Goal: Task Accomplishment & Management: Use online tool/utility

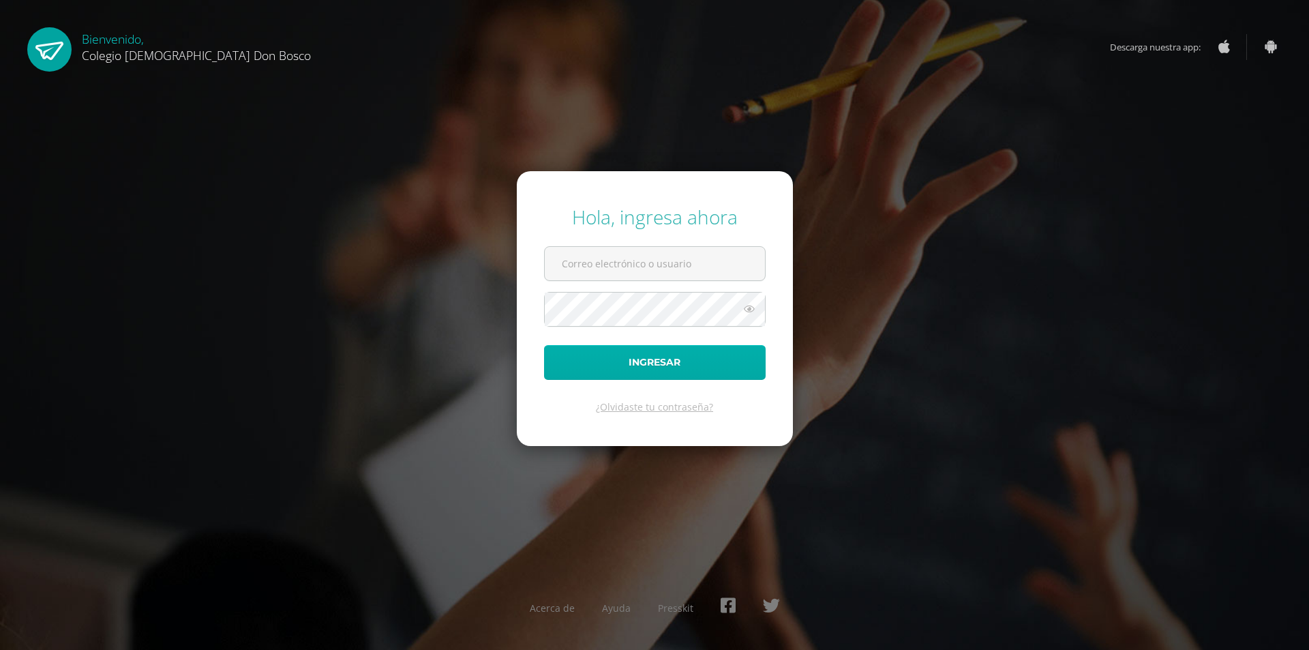
type input "[EMAIL_ADDRESS][DOMAIN_NAME]"
click at [659, 372] on button "Ingresar" at bounding box center [655, 362] width 222 height 35
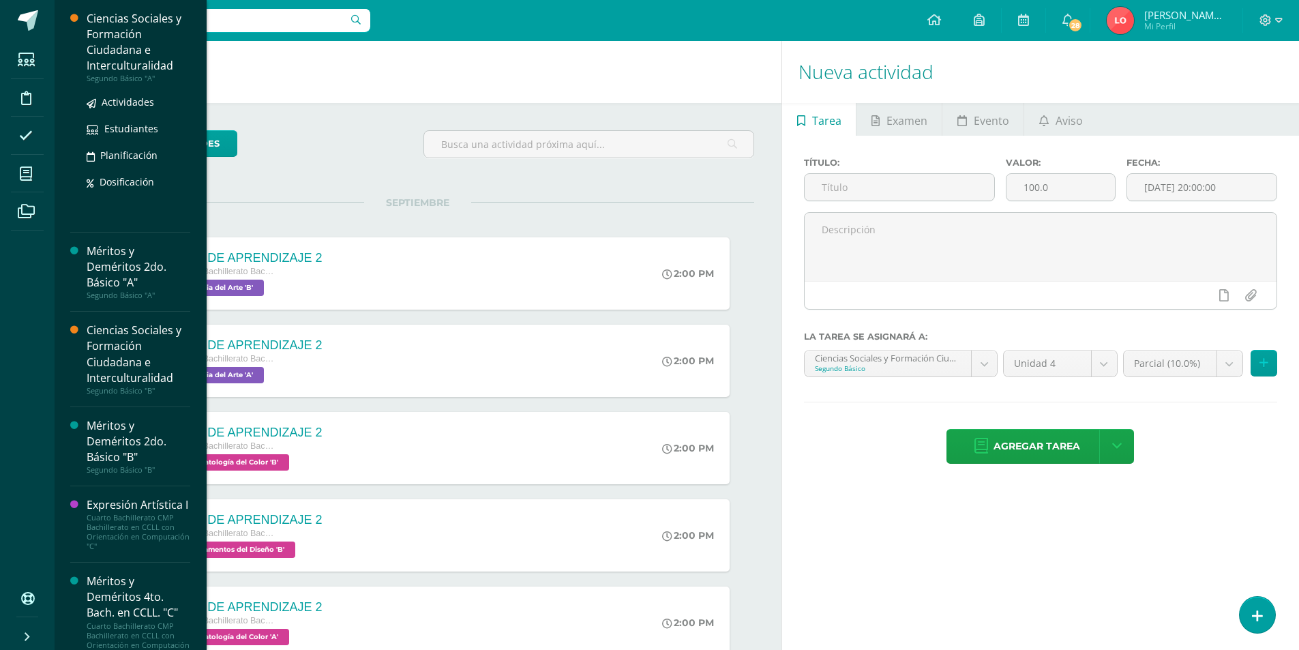
click at [102, 43] on div "Ciencias Sociales y Formación Ciudadana e Interculturalidad" at bounding box center [139, 42] width 104 height 63
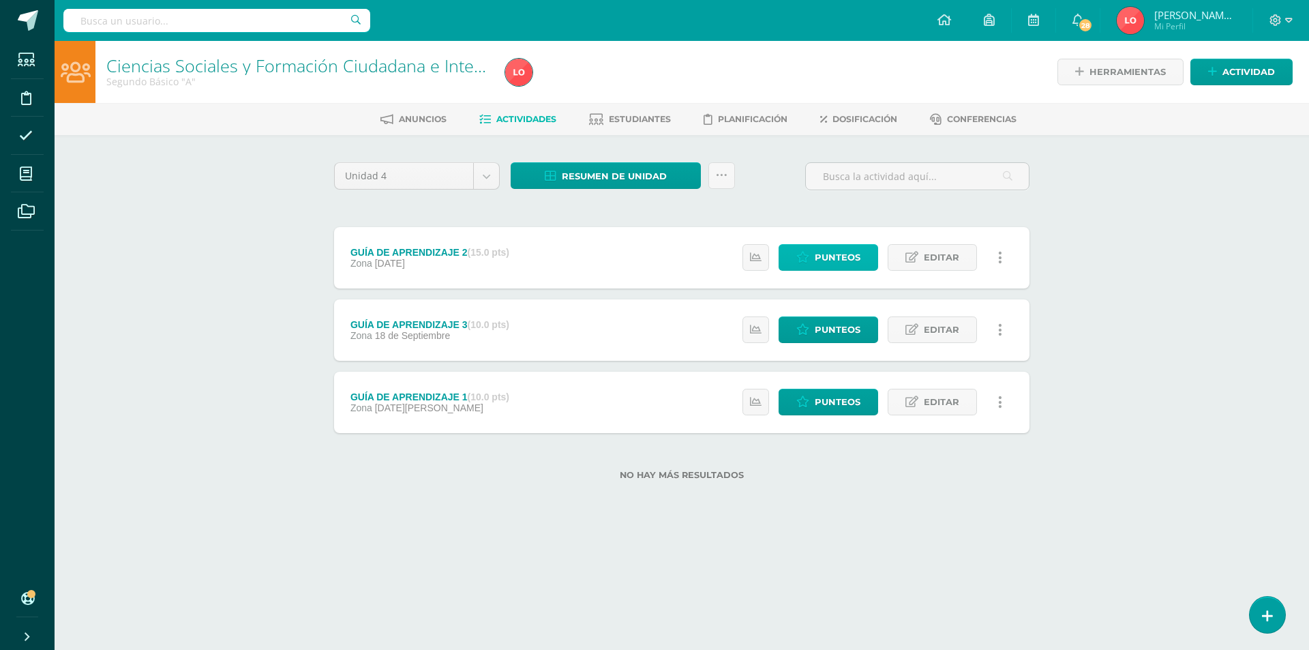
click at [827, 258] on span "Punteos" at bounding box center [838, 257] width 46 height 25
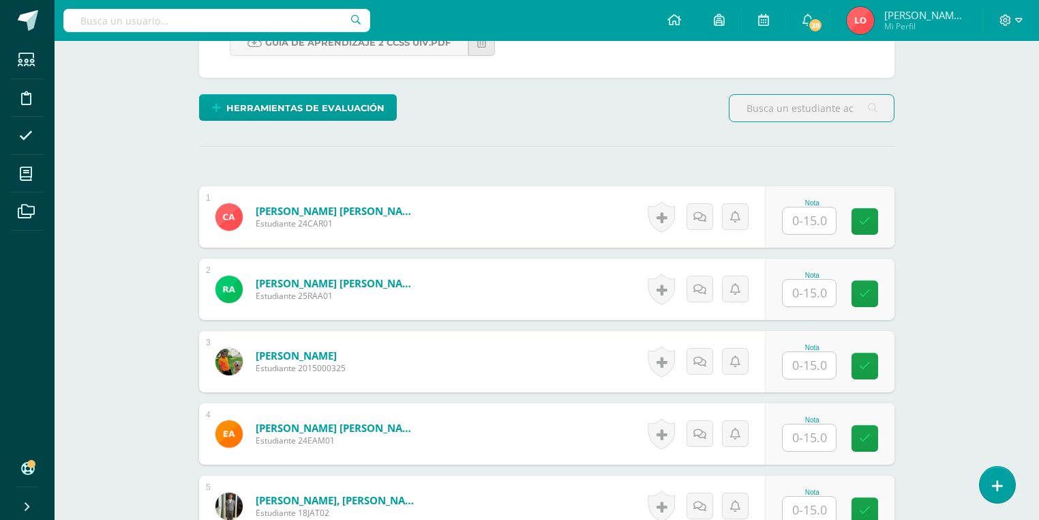
scroll to position [491, 0]
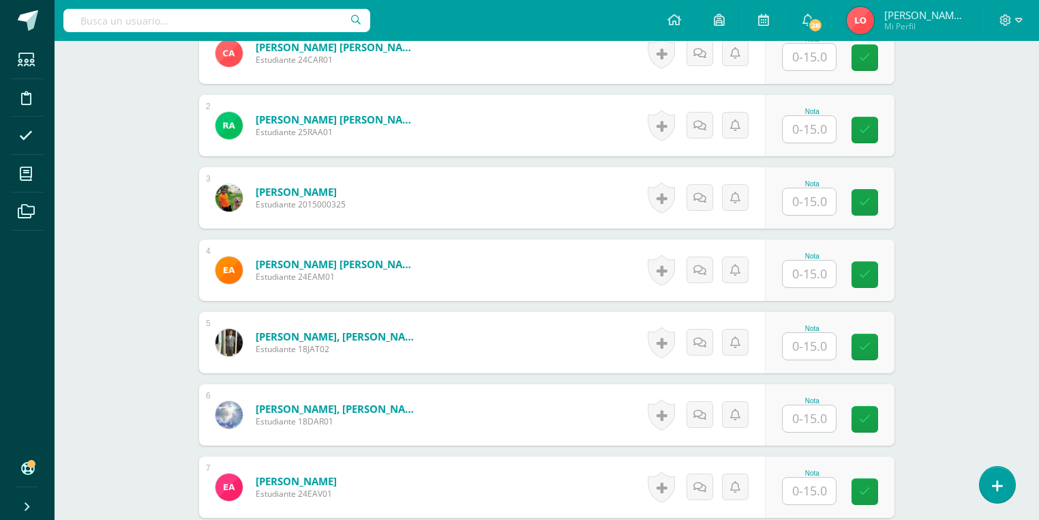
click at [826, 333] on input "text" at bounding box center [809, 346] width 53 height 27
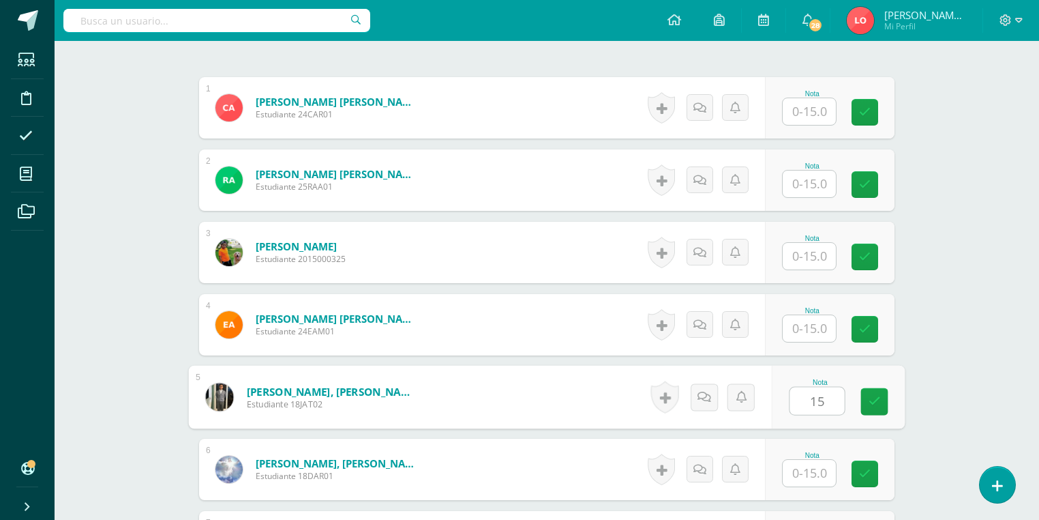
type input "1"
click at [818, 389] on input "text" at bounding box center [809, 400] width 53 height 27
type input "1"
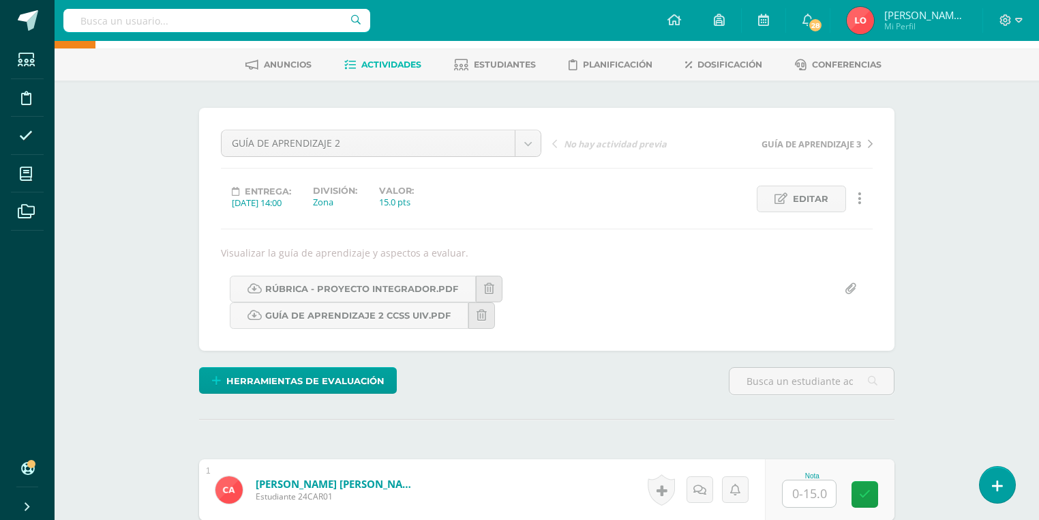
scroll to position [109, 0]
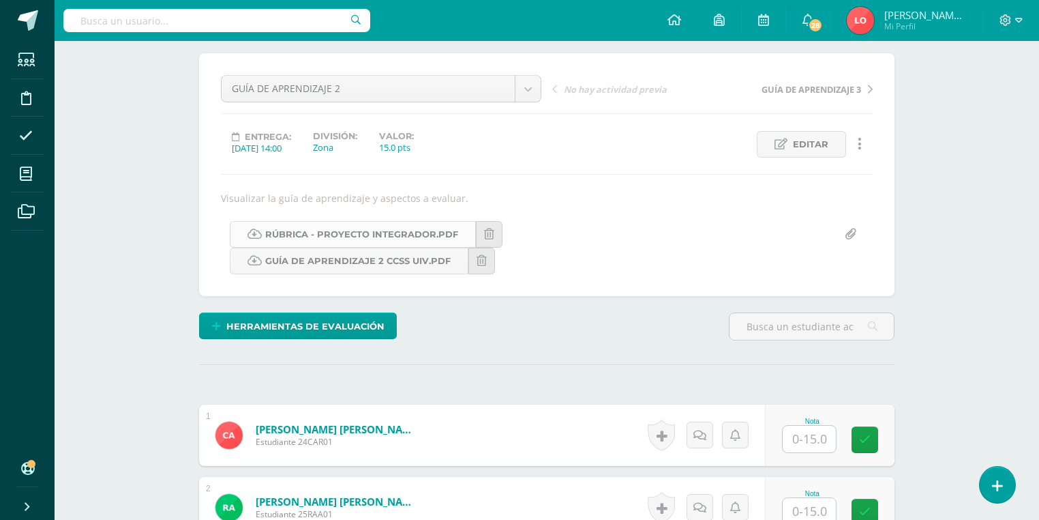
click at [428, 232] on link "Rúbrica - Proyecto Integrador.pdf" at bounding box center [353, 234] width 246 height 27
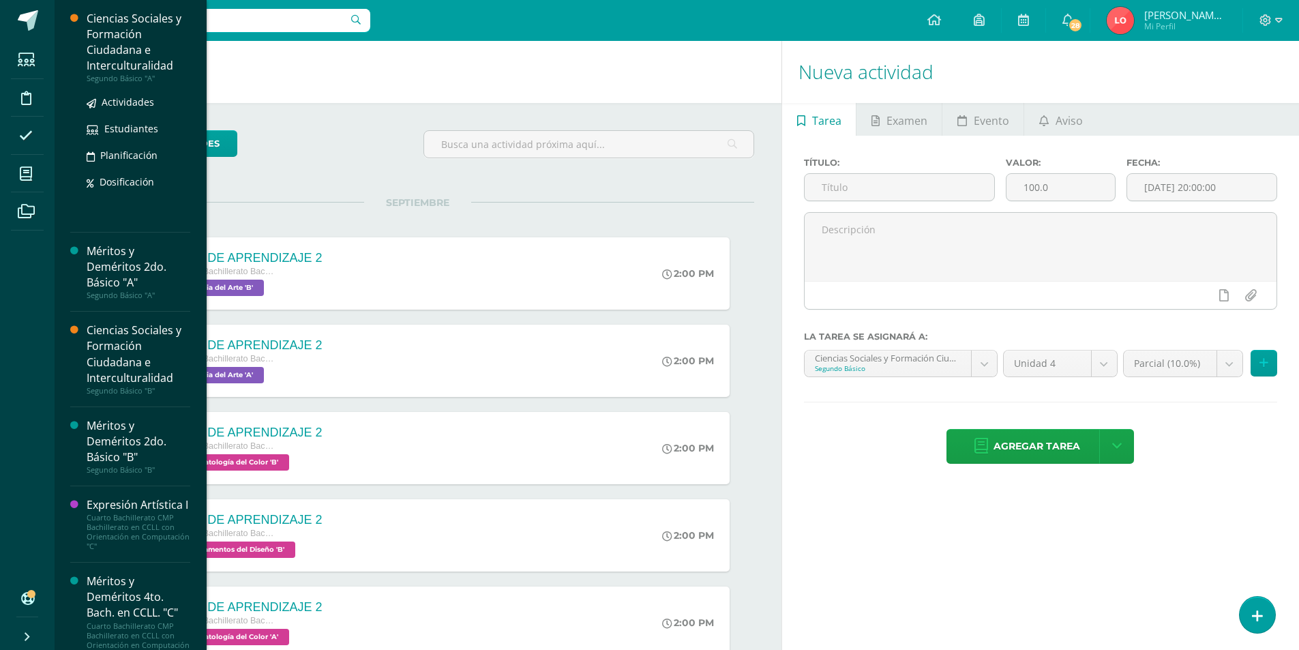
click at [130, 35] on div "Ciencias Sociales y Formación Ciudadana e Interculturalidad" at bounding box center [139, 42] width 104 height 63
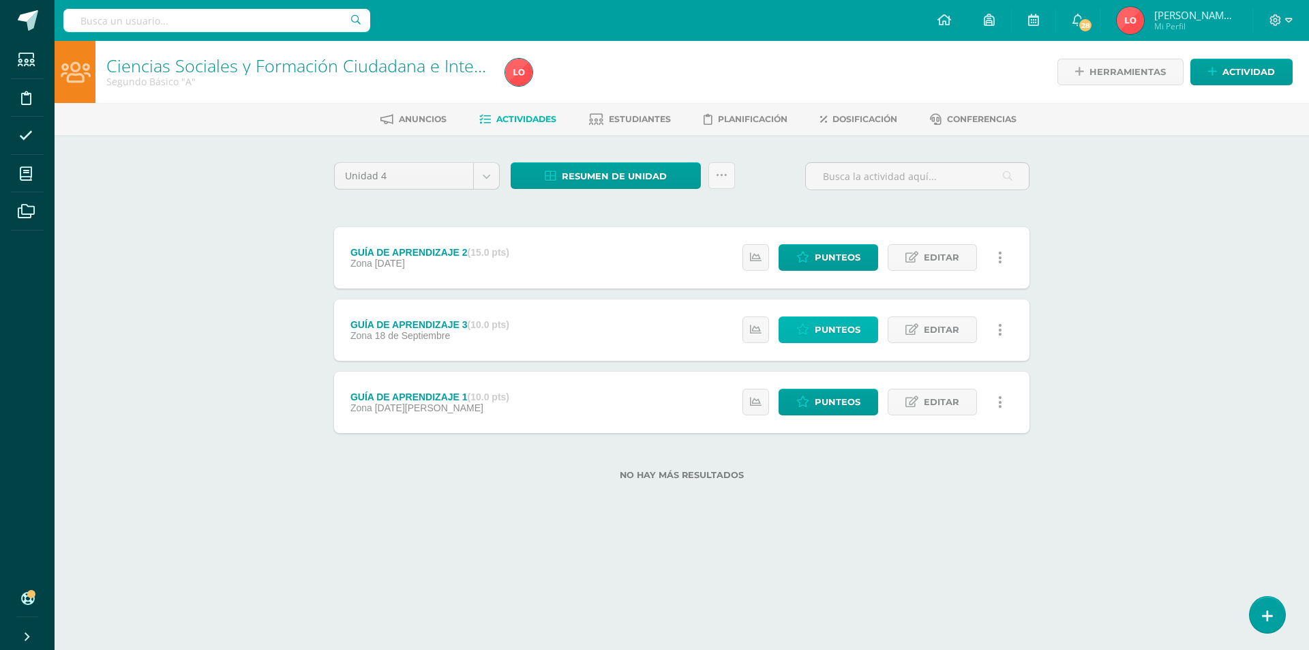
click at [839, 331] on span "Punteos" at bounding box center [838, 329] width 46 height 25
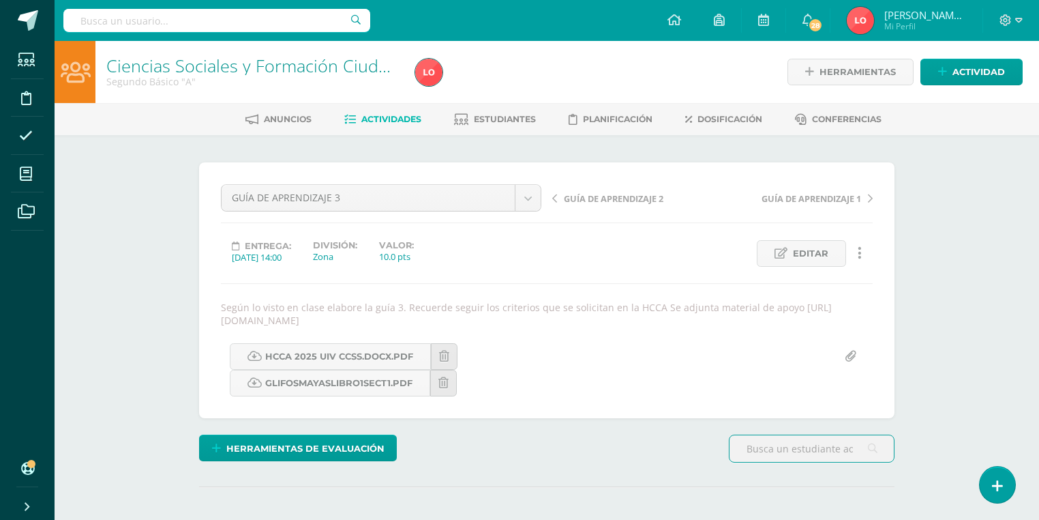
scroll to position [164, 0]
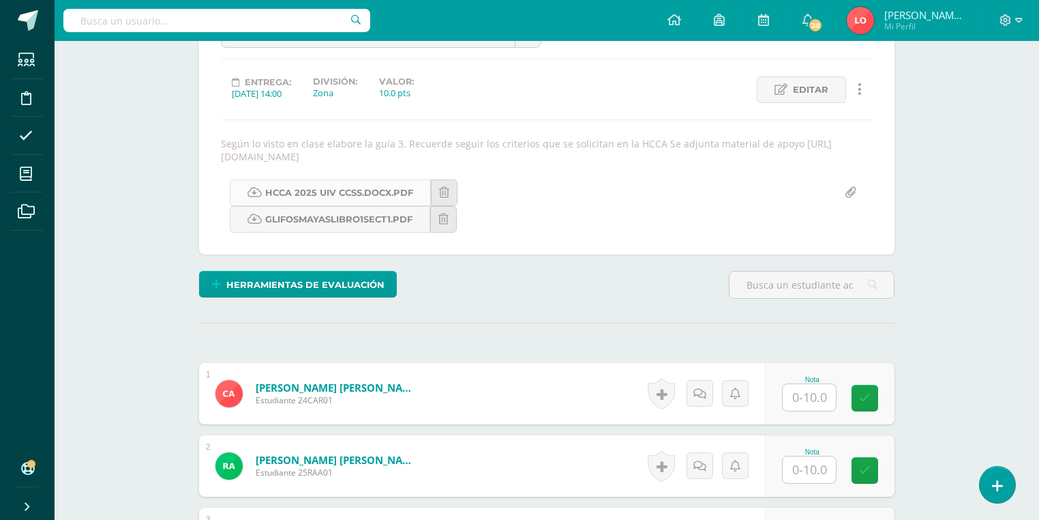
click at [385, 193] on link "HCCA 2025 UIV CCSS.docx.pdf" at bounding box center [330, 192] width 201 height 27
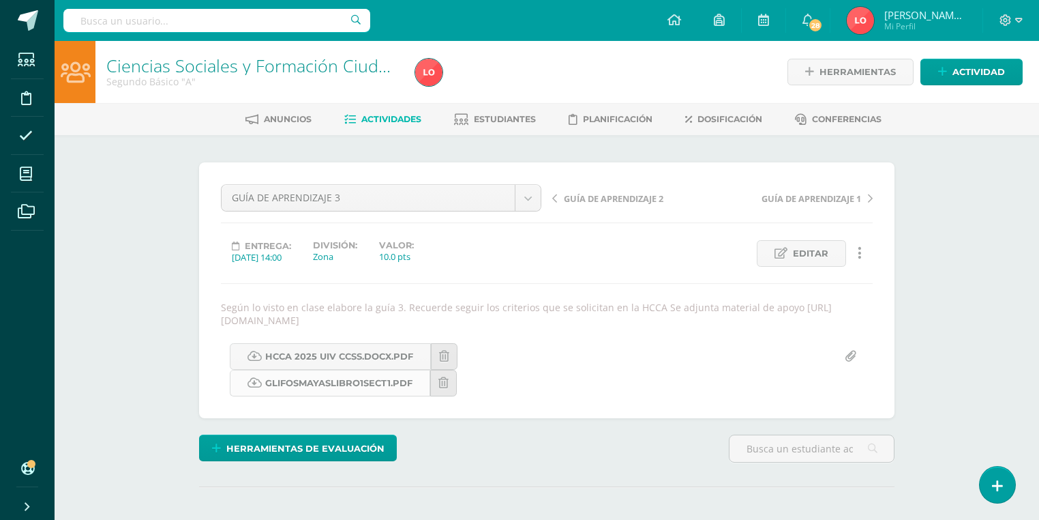
click at [353, 385] on link "GlifosMayasLibro1Sect1.pdf" at bounding box center [330, 383] width 200 height 27
